Goal: Obtain resource: Download file/media

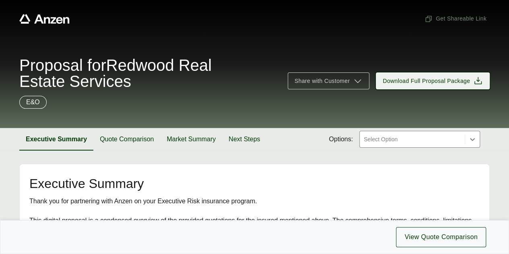
click at [419, 84] on span "Download Full Proposal Package" at bounding box center [426, 81] width 87 height 8
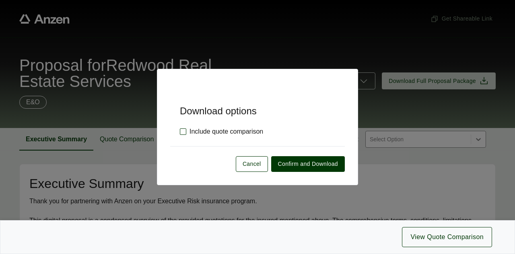
click at [242, 131] on label "Include quote comparison" at bounding box center [221, 132] width 83 height 10
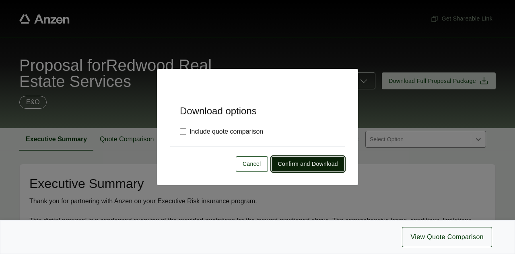
click at [292, 159] on button "Confirm and Download" at bounding box center [308, 164] width 74 height 16
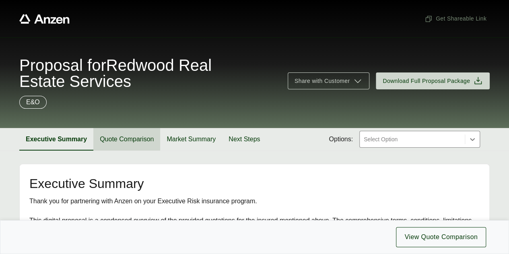
click at [134, 138] on button "Quote Comparison" at bounding box center [126, 139] width 67 height 23
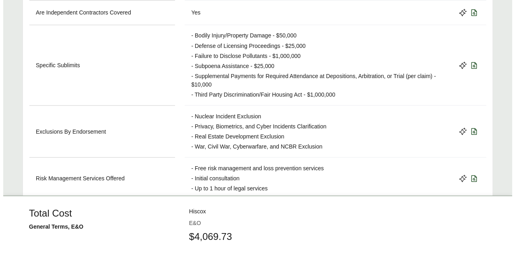
scroll to position [719, 0]
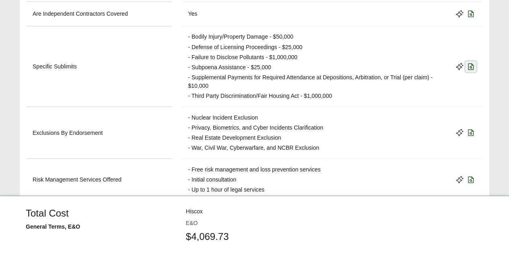
click at [473, 64] on icon at bounding box center [471, 66] width 6 height 6
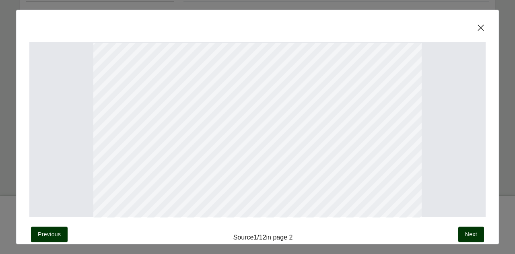
scroll to position [262, 0]
click at [469, 236] on span "Next" at bounding box center [471, 234] width 12 height 8
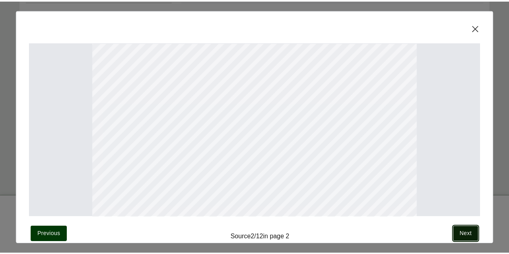
scroll to position [60, 0]
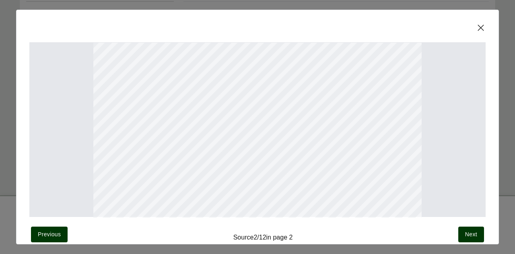
click at [482, 29] on icon at bounding box center [481, 28] width 10 height 10
